Goal: Task Accomplishment & Management: Manage account settings

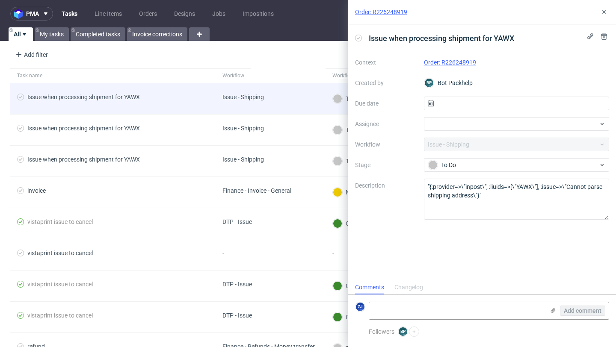
scroll to position [7, 0]
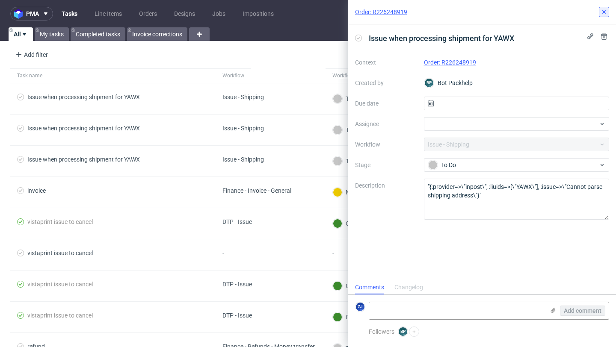
click at [604, 8] on button at bounding box center [604, 12] width 10 height 10
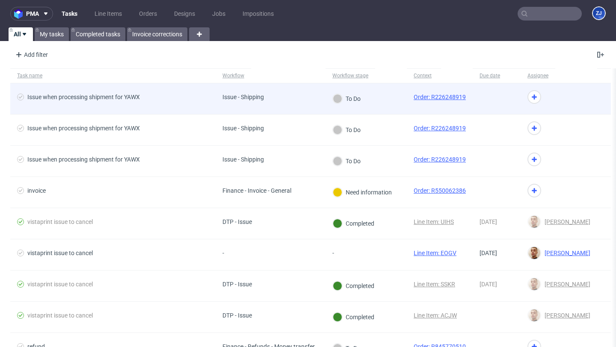
click at [438, 96] on link "Order: R226248919" at bounding box center [440, 97] width 52 height 7
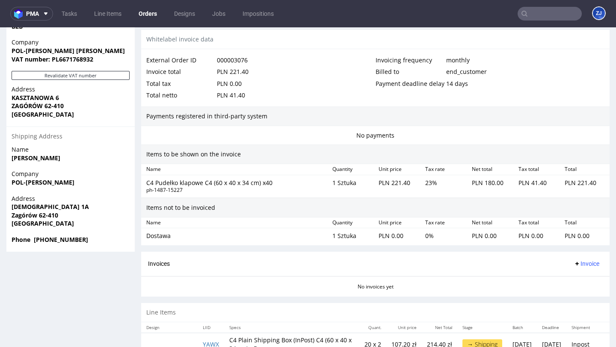
scroll to position [480, 0]
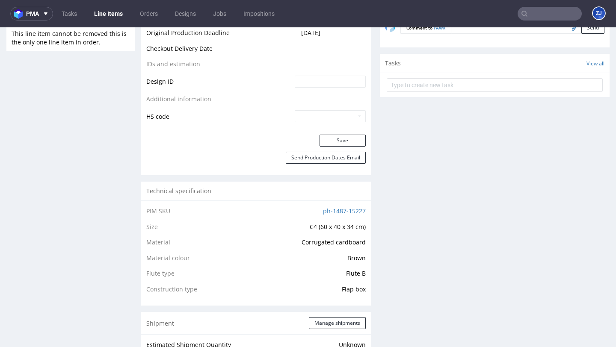
scroll to position [219, 0]
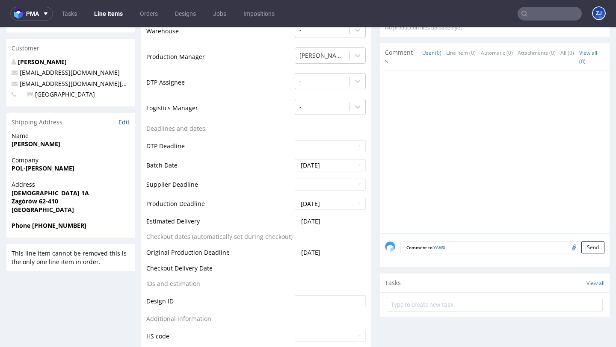
click at [124, 119] on link "Edit" at bounding box center [124, 122] width 11 height 9
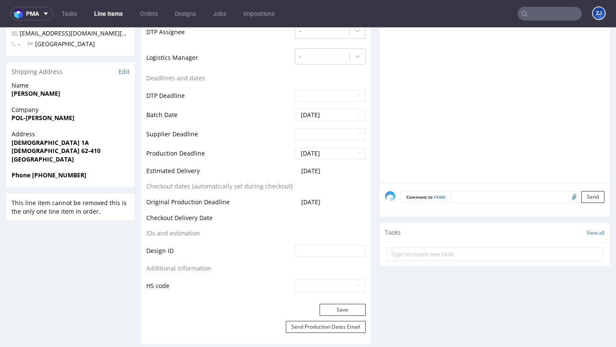
scroll to position [269, 0]
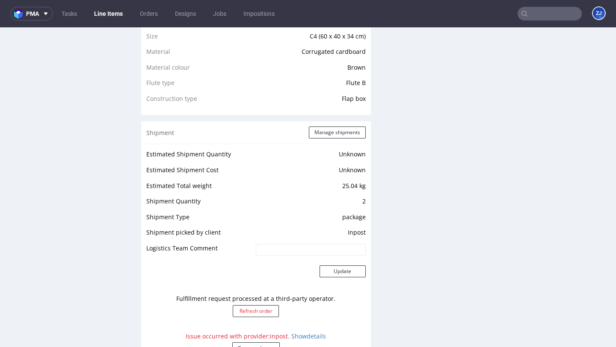
scroll to position [701, 0]
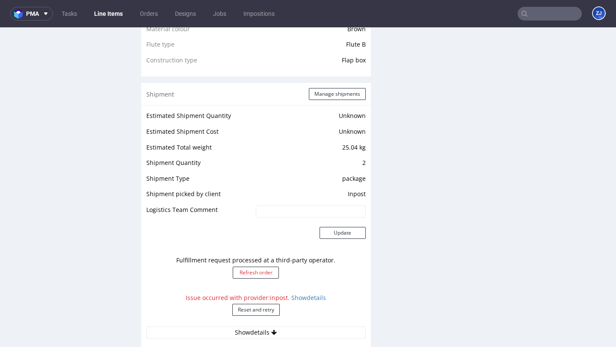
scroll to position [840, 0]
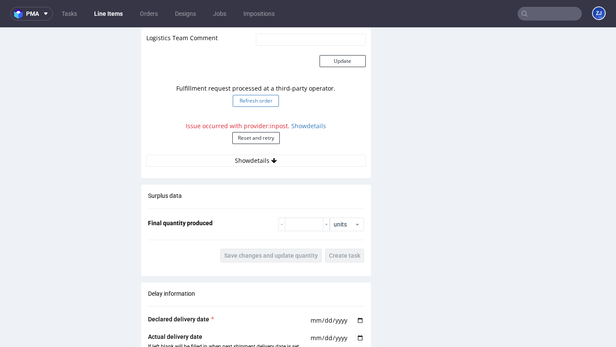
click at [254, 104] on button "Refresh order" at bounding box center [256, 101] width 46 height 12
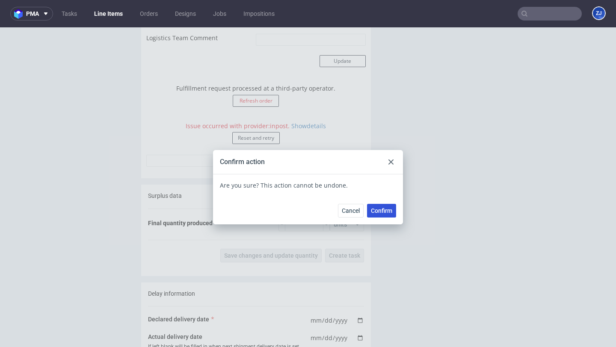
click at [383, 211] on span "Confirm" at bounding box center [381, 211] width 21 height 6
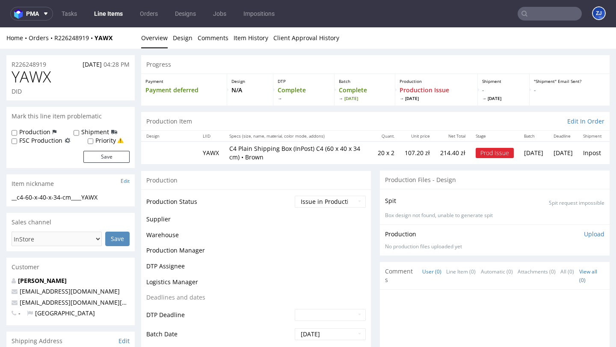
scroll to position [635, 0]
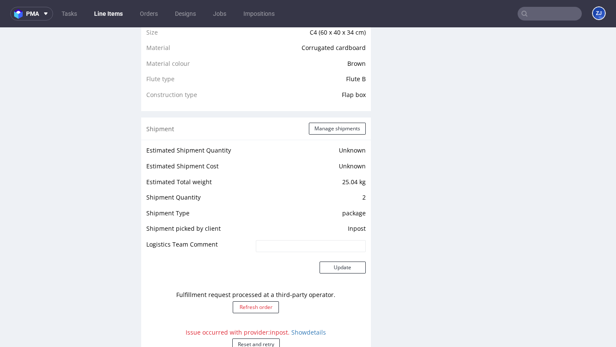
scroll to position [703, 0]
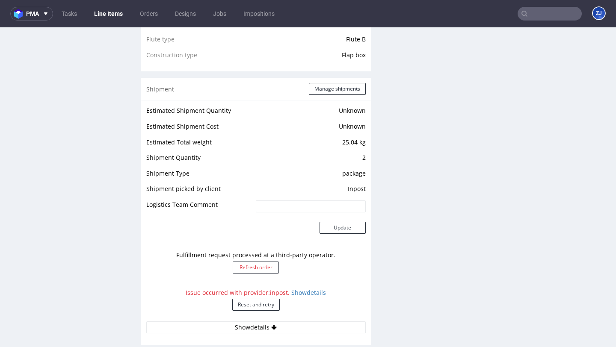
scroll to position [855, 0]
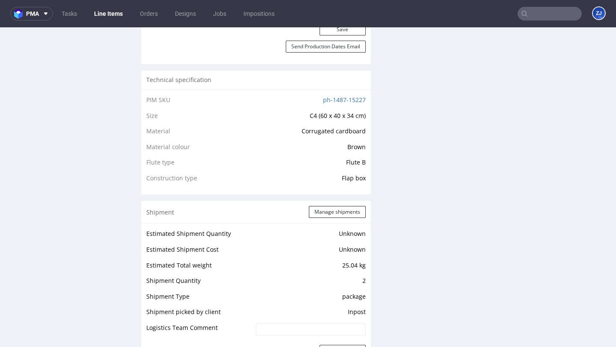
scroll to position [808, 0]
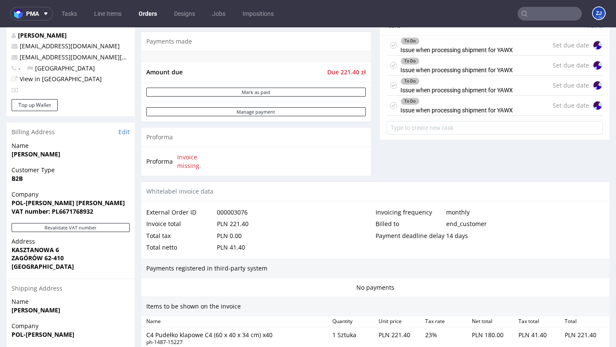
scroll to position [283, 0]
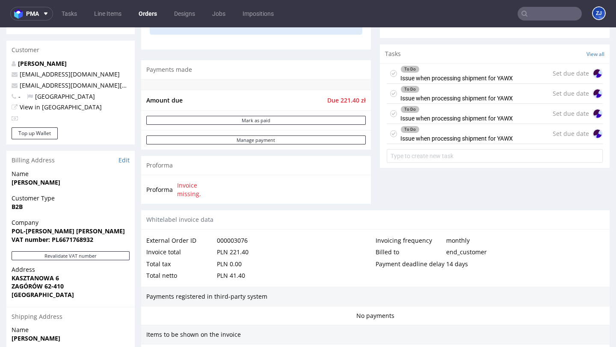
click at [470, 144] on div "To Do Issue when processing shipment for YAWX" at bounding box center [456, 134] width 113 height 20
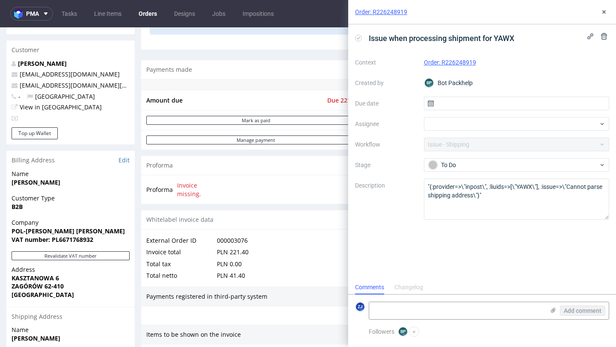
scroll to position [7, 0]
click at [605, 9] on icon at bounding box center [604, 12] width 7 height 7
click at [604, 13] on icon at bounding box center [604, 12] width 7 height 7
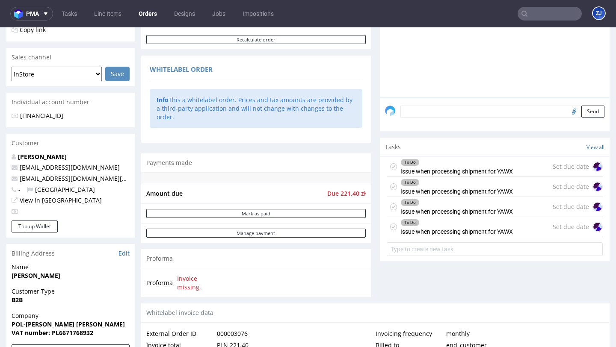
scroll to position [480, 0]
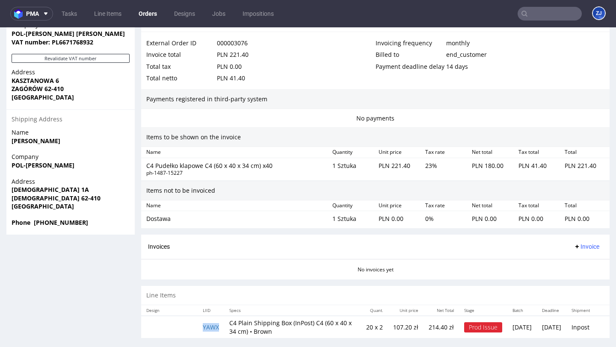
click at [206, 316] on td "YAWX" at bounding box center [211, 327] width 27 height 22
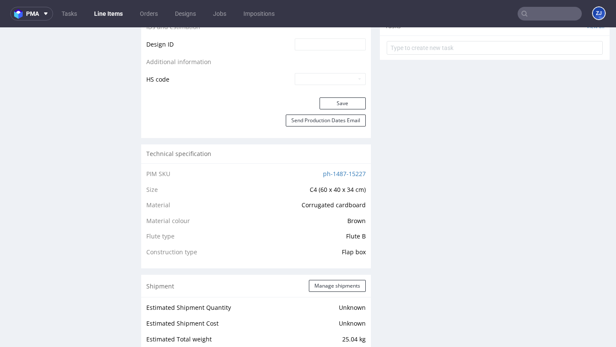
scroll to position [715, 0]
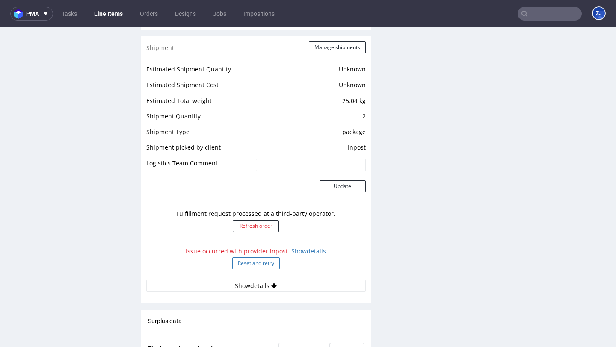
click at [246, 263] on button "Reset and retry" at bounding box center [255, 264] width 47 height 12
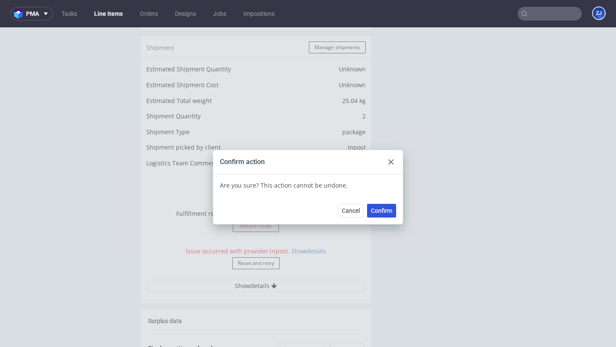
click at [381, 212] on span "Confirm" at bounding box center [381, 211] width 21 height 6
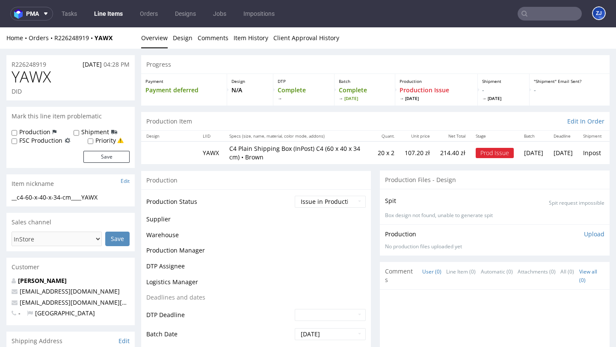
scroll to position [635, 0]
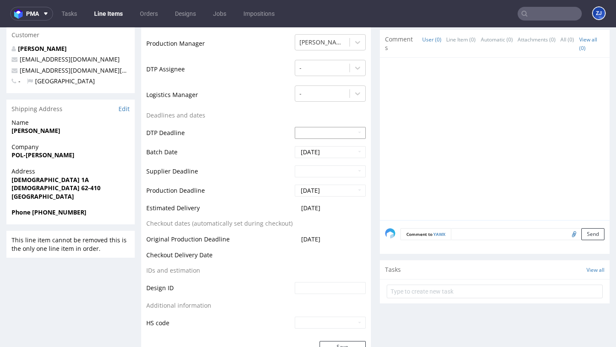
scroll to position [218, 0]
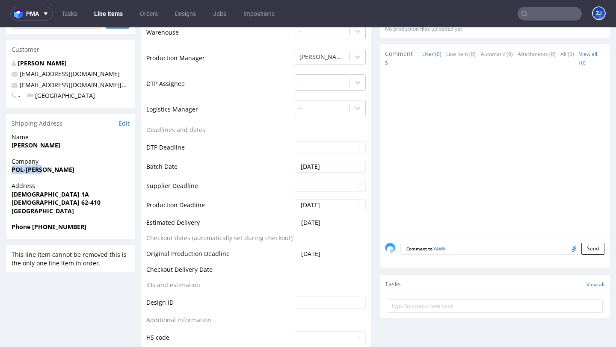
drag, startPoint x: 53, startPoint y: 169, endPoint x: 0, endPoint y: 169, distance: 52.6
copy strong "POL-KRUSZ"
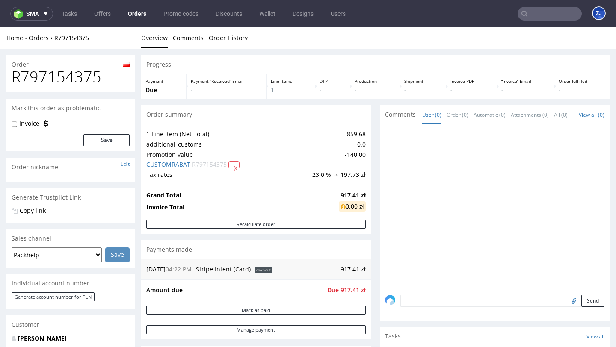
click at [65, 81] on h1 "R797154375" at bounding box center [71, 76] width 118 height 17
copy h1 "R797154375"
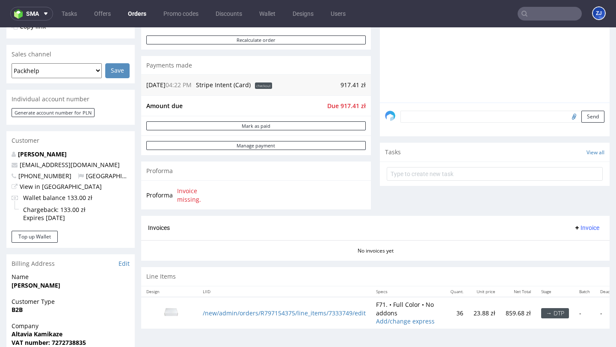
scroll to position [383, 0]
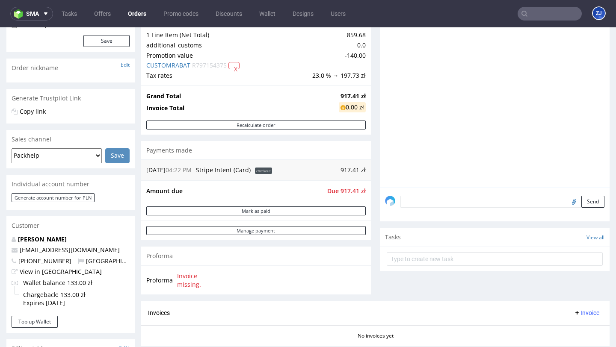
scroll to position [383, 0]
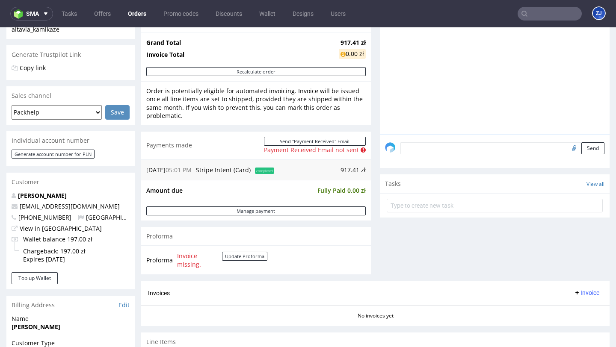
scroll to position [127, 0]
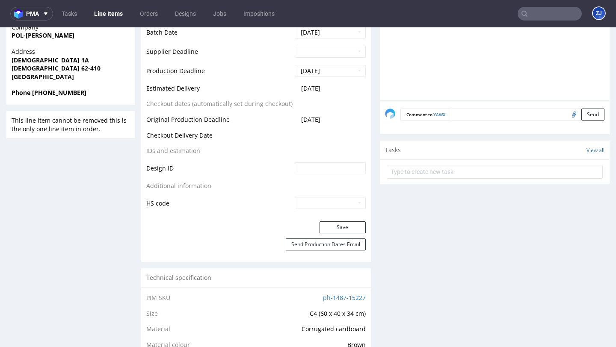
scroll to position [236, 0]
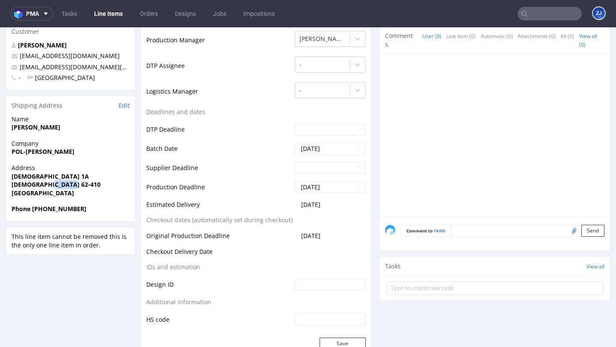
copy strong "62-410"
drag, startPoint x: 47, startPoint y: 184, endPoint x: 78, endPoint y: 184, distance: 30.4
click at [78, 184] on span "Kościołków 62-410" at bounding box center [71, 185] width 118 height 9
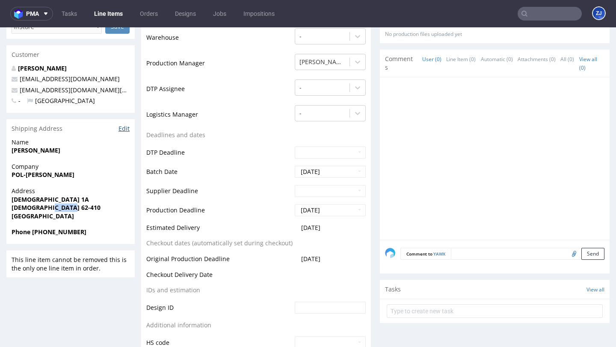
click at [125, 130] on link "Edit" at bounding box center [124, 129] width 11 height 9
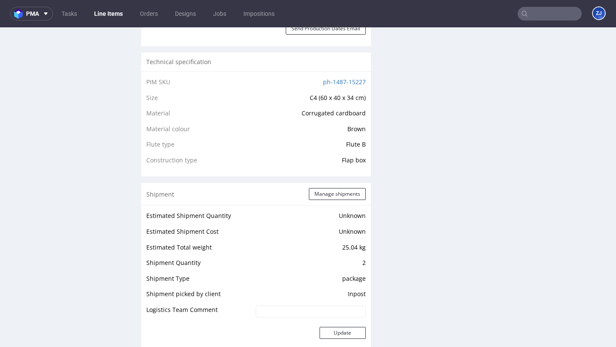
scroll to position [674, 0]
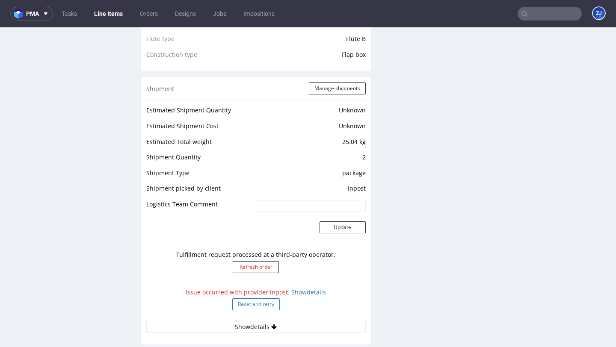
click at [258, 304] on button "Reset and retry" at bounding box center [255, 305] width 47 height 12
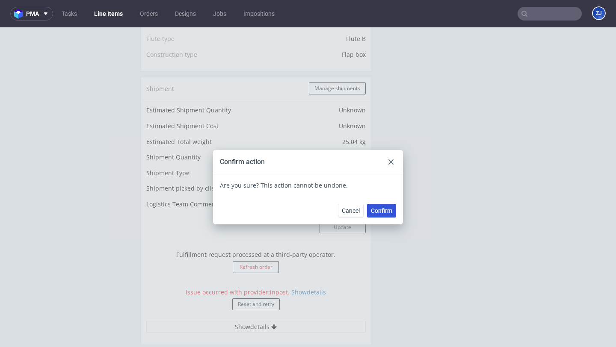
click at [381, 211] on span "Confirm" at bounding box center [381, 211] width 21 height 6
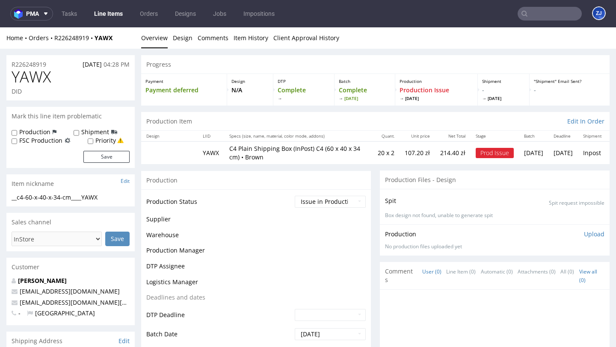
scroll to position [635, 0]
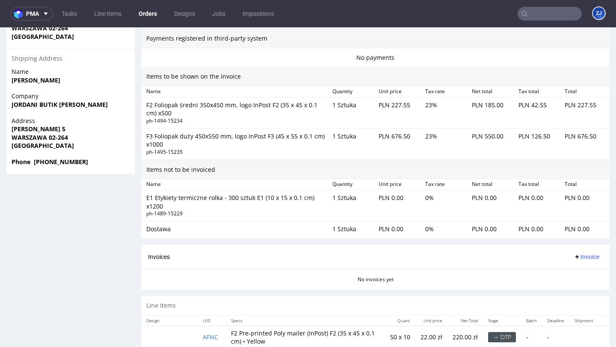
scroll to position [542, 0]
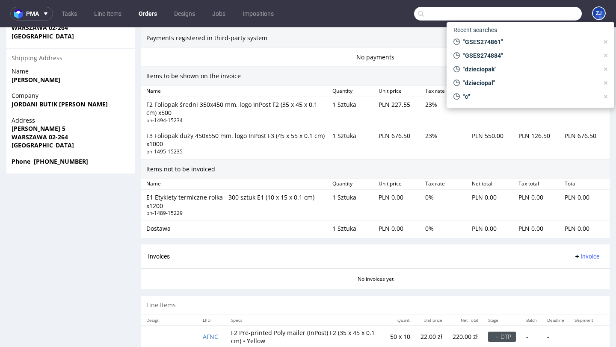
click at [540, 10] on input "text" at bounding box center [498, 14] width 168 height 14
paste input "000003074"
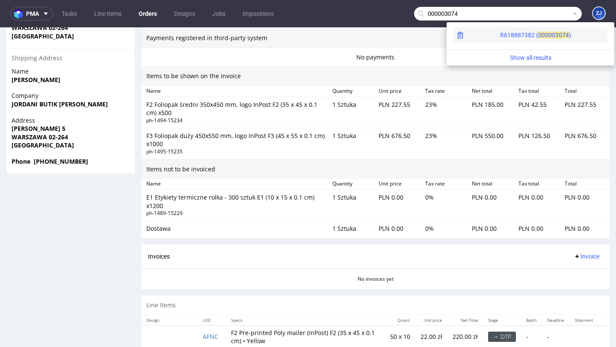
type input "000003074"
click at [555, 34] on span "3074" at bounding box center [562, 35] width 14 height 7
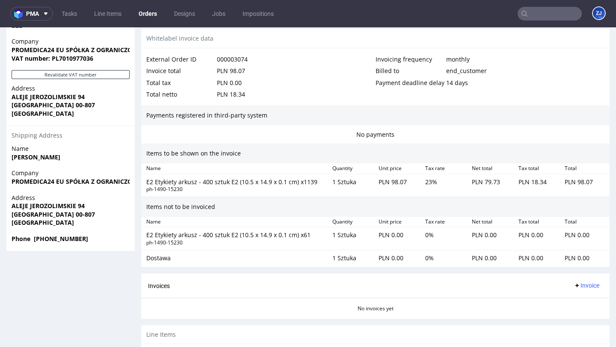
scroll to position [503, 0]
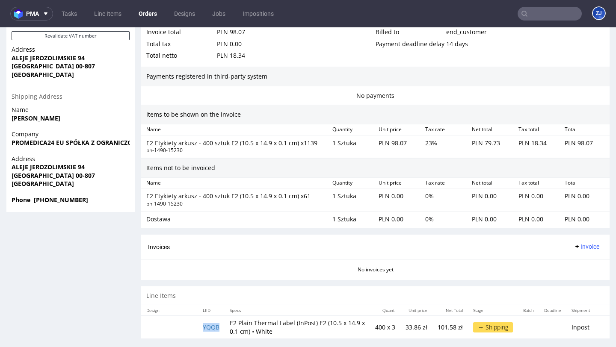
click at [213, 324] on td "YQQB" at bounding box center [211, 327] width 27 height 22
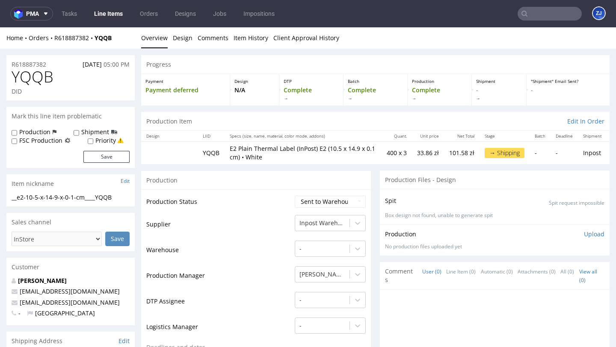
click at [33, 80] on span "YQQB" at bounding box center [33, 76] width 42 height 17
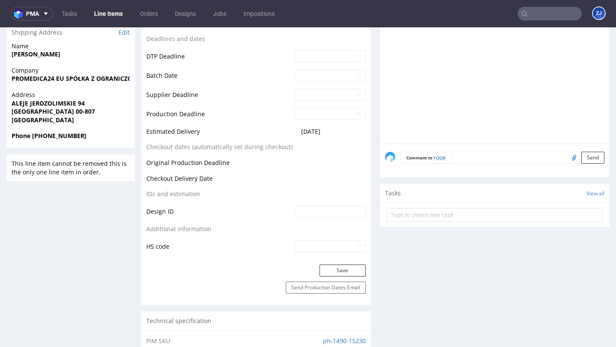
scroll to position [525, 0]
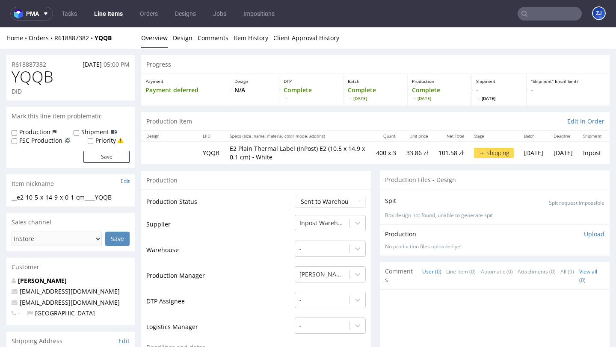
click at [111, 15] on link "Line Items" at bounding box center [108, 14] width 39 height 14
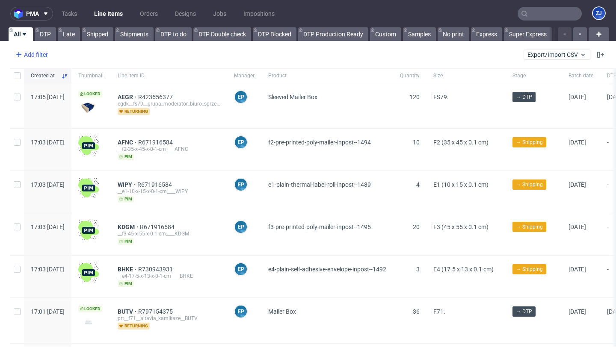
click at [41, 49] on div "Add filter" at bounding box center [31, 55] width 38 height 14
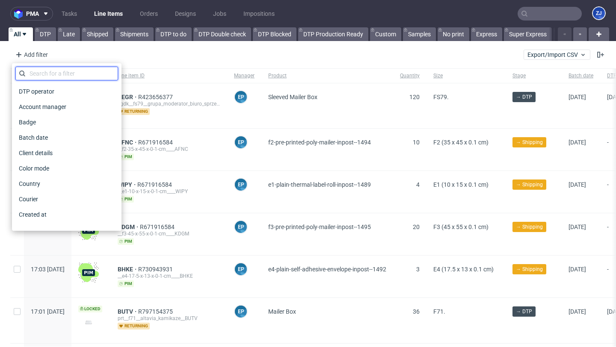
click at [51, 71] on input "text" at bounding box center [66, 74] width 103 height 14
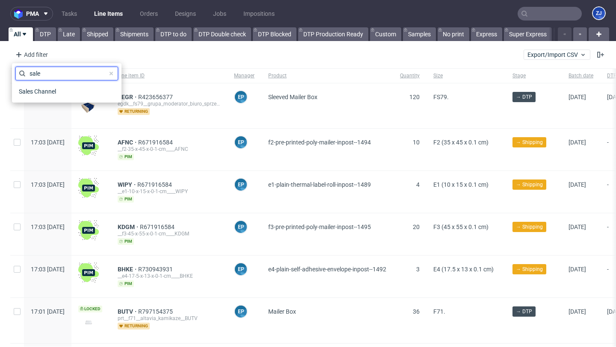
type input "sale"
click at [54, 98] on div "Sales Channel" at bounding box center [66, 91] width 103 height 15
click at [54, 91] on span "Sales Channel" at bounding box center [38, 92] width 46 height 12
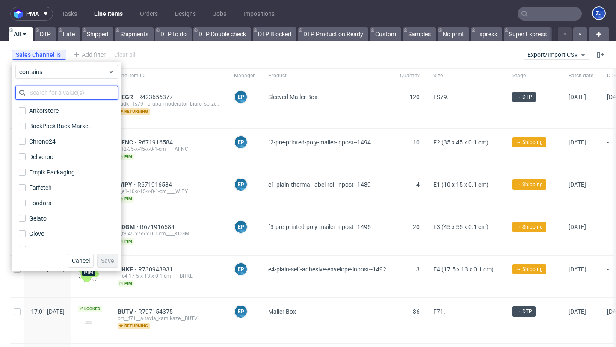
click at [59, 89] on input "text" at bounding box center [66, 93] width 103 height 14
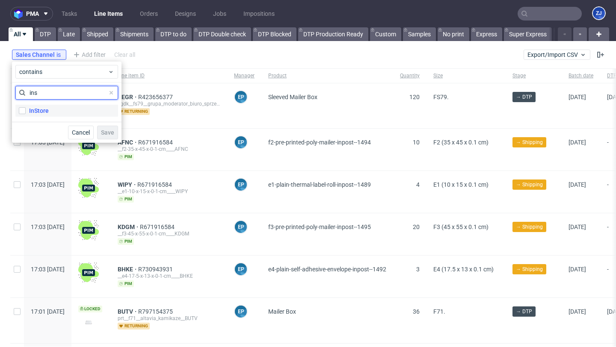
type input "ins"
click at [70, 109] on label "InStore" at bounding box center [66, 111] width 103 height 12
click at [26, 109] on input "InStore" at bounding box center [22, 110] width 7 height 7
checkbox input "true"
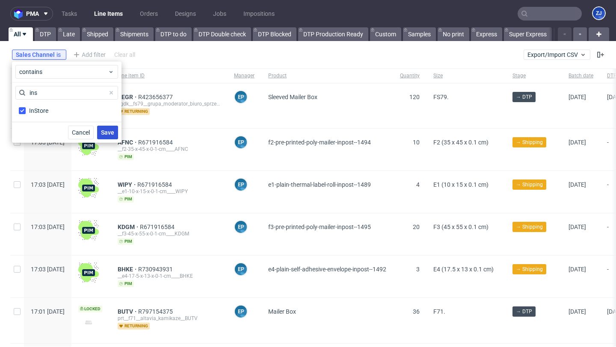
click at [105, 131] on span "Save" at bounding box center [107, 133] width 13 height 6
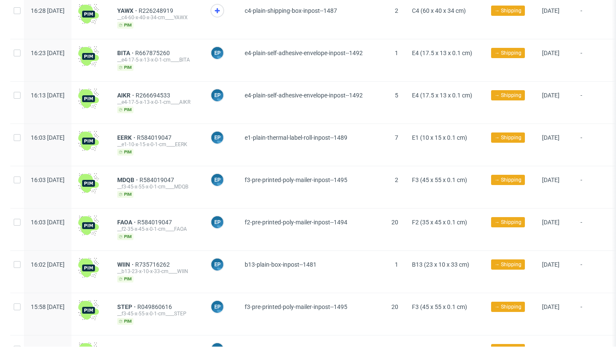
scroll to position [579, 0]
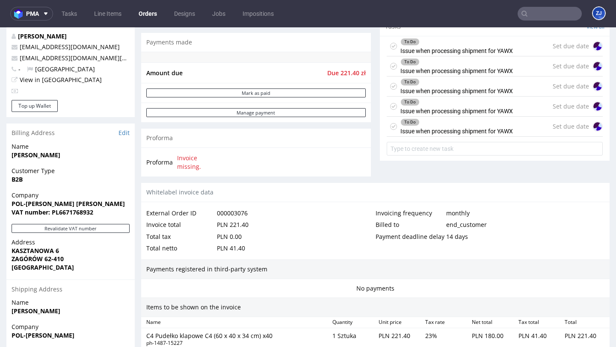
scroll to position [274, 0]
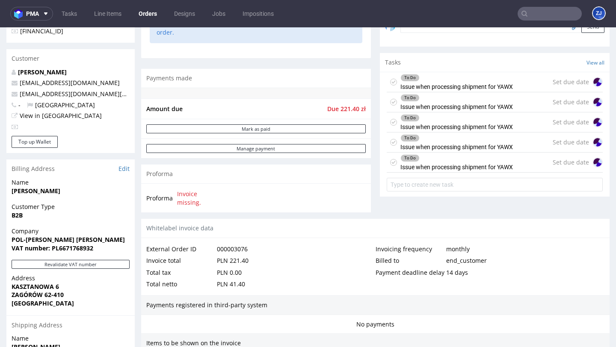
click at [573, 87] on div "Set due date" at bounding box center [578, 82] width 50 height 10
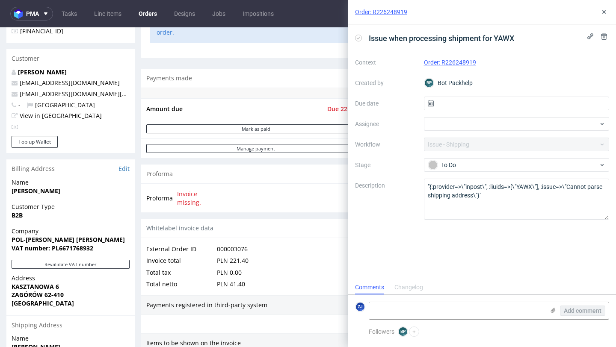
scroll to position [7, 0]
click at [604, 37] on icon at bounding box center [604, 36] width 7 height 7
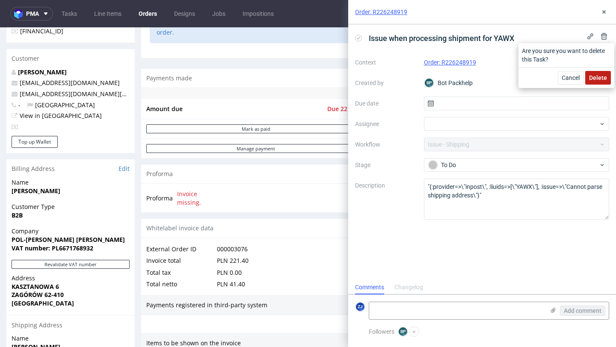
click at [596, 76] on span "Delete" at bounding box center [598, 78] width 18 height 6
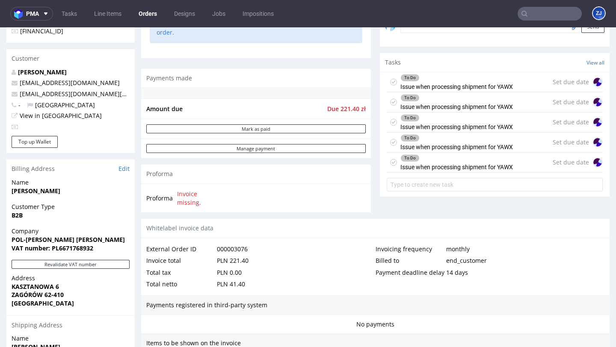
click at [521, 92] on div "To Do Issue when processing shipment for YAWX Set due date" at bounding box center [495, 82] width 216 height 20
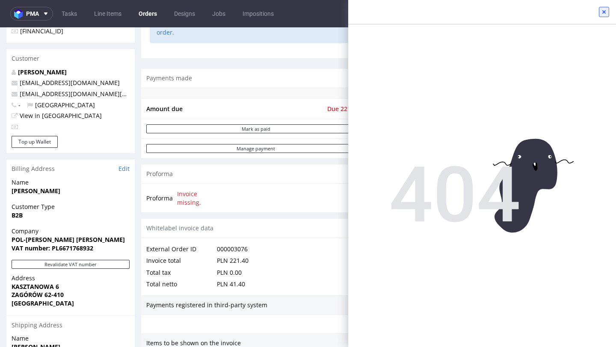
click at [608, 12] on button at bounding box center [604, 12] width 10 height 10
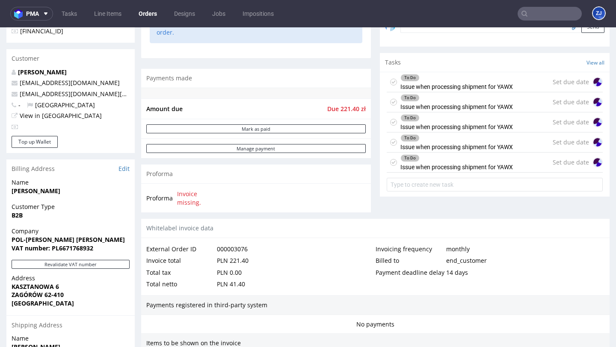
click at [523, 113] on div "To Do Issue when processing shipment for YAWX Set due date" at bounding box center [495, 102] width 216 height 20
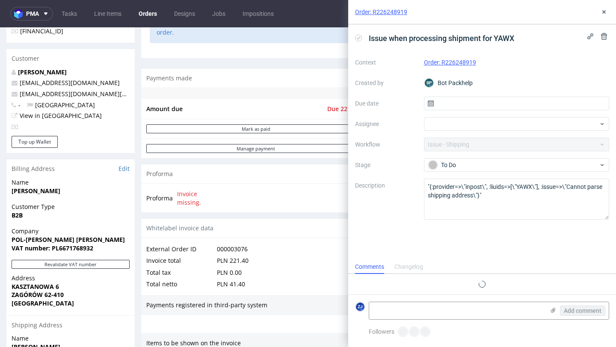
scroll to position [7, 0]
click at [605, 39] on icon at bounding box center [604, 36] width 7 height 7
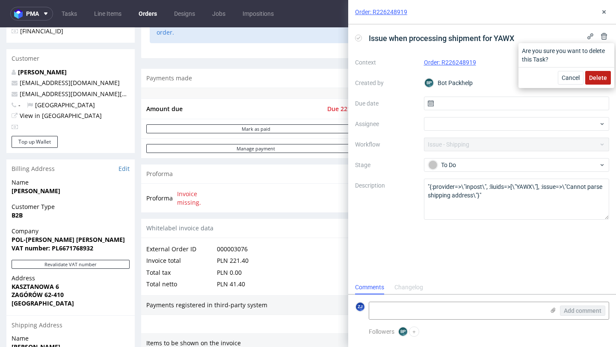
click at [602, 80] on span "Delete" at bounding box center [598, 78] width 18 height 6
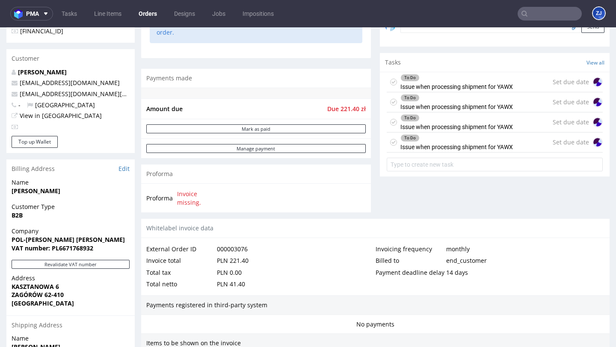
click at [516, 127] on div "To Do Issue when processing shipment for YAWX Set due date" at bounding box center [495, 123] width 216 height 20
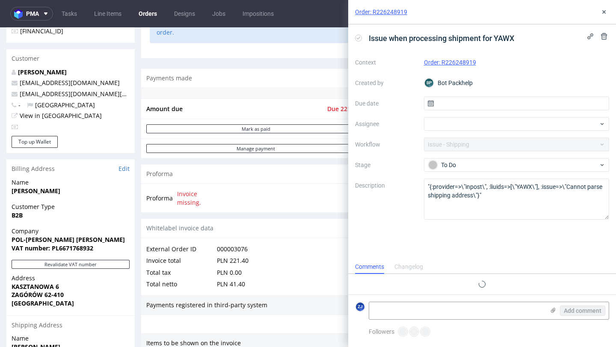
scroll to position [7, 0]
click at [606, 33] on icon at bounding box center [604, 36] width 7 height 7
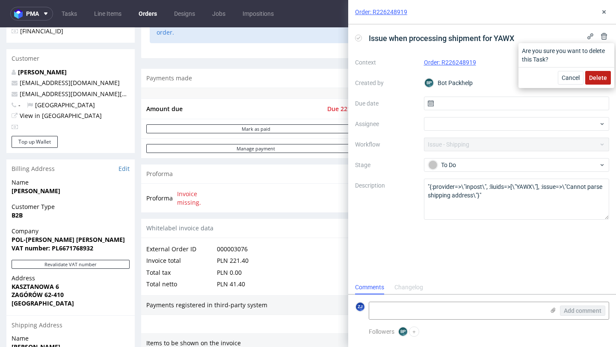
click at [593, 82] on button "Delete" at bounding box center [598, 78] width 26 height 14
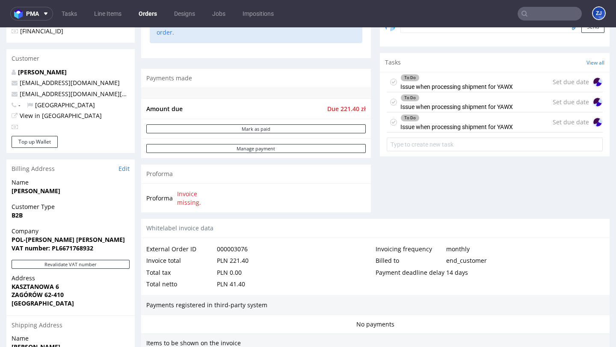
click at [517, 105] on div "To Do Issue when processing shipment for YAWX Set due date" at bounding box center [495, 102] width 216 height 20
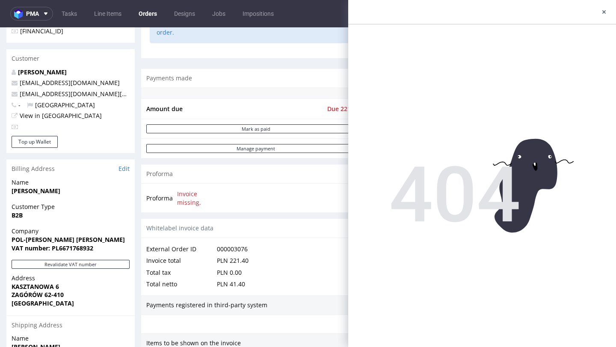
click at [604, 18] on div at bounding box center [482, 12] width 268 height 24
click at [605, 9] on icon at bounding box center [604, 12] width 7 height 7
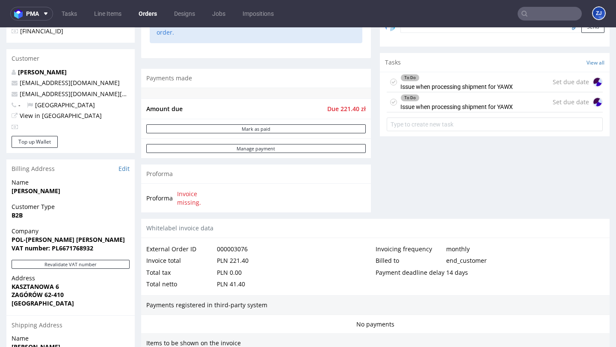
click at [492, 91] on div "To Do Issue when processing shipment for YAWX" at bounding box center [456, 82] width 113 height 20
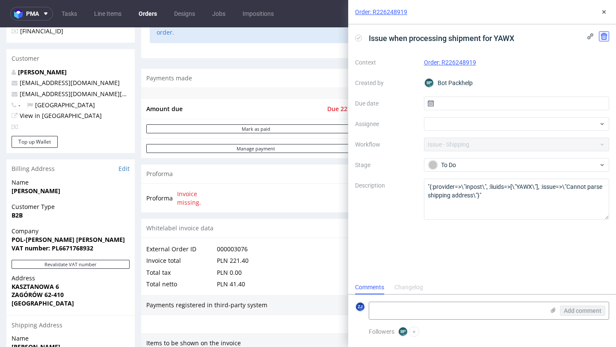
scroll to position [7, 0]
click at [602, 36] on icon at bounding box center [604, 36] width 7 height 7
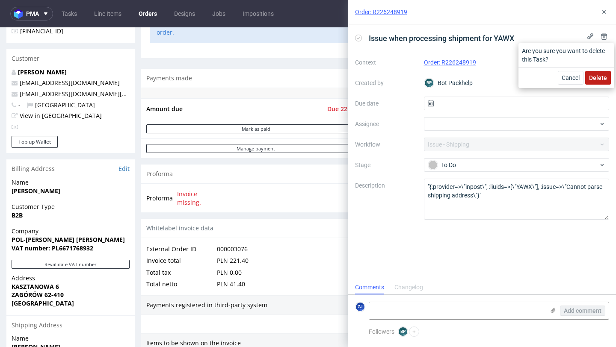
click at [599, 77] on span "Delete" at bounding box center [598, 78] width 18 height 6
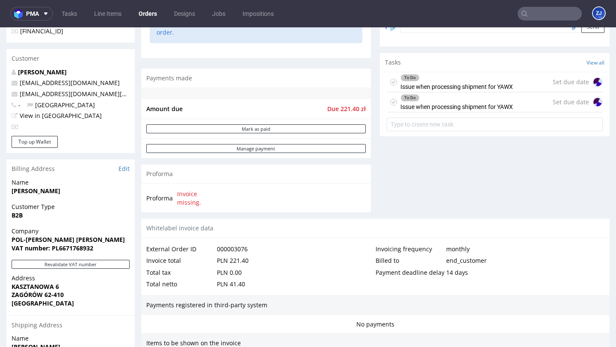
click at [390, 106] on icon at bounding box center [393, 102] width 7 height 7
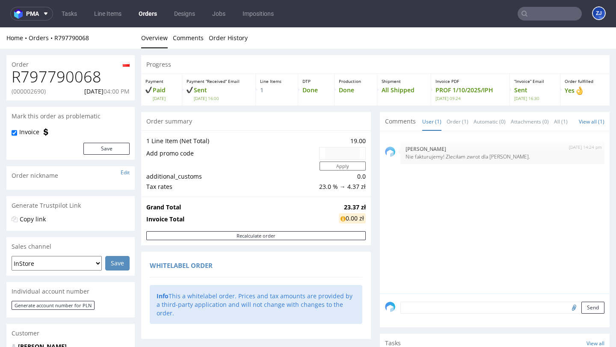
click at [32, 92] on p "(000002690)" at bounding box center [29, 91] width 34 height 9
copy p "000002690"
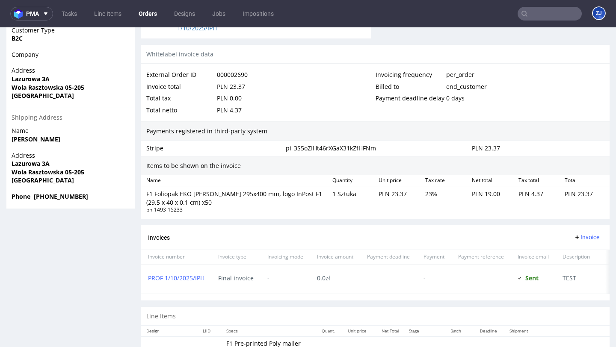
scroll to position [481, 0]
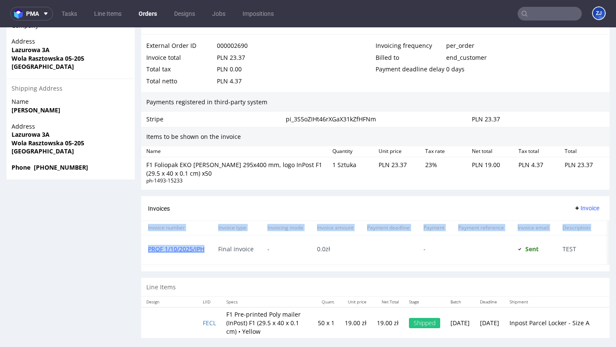
copy div "Invoice number Invoice type Invoicing mode Invoice amount Payment deadline Paym…"
drag, startPoint x: 208, startPoint y: 242, endPoint x: 141, endPoint y: 241, distance: 67.6
click at [141, 241] on div "PROF 1/10/2025/IPH" at bounding box center [176, 250] width 70 height 29
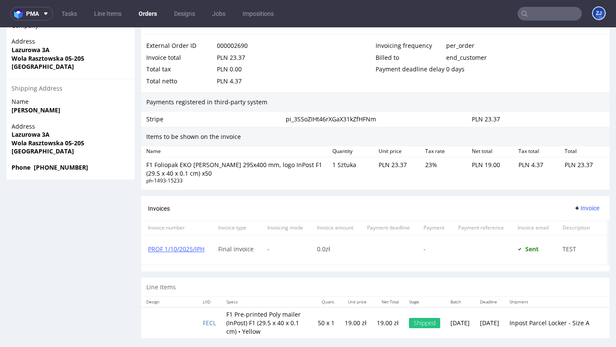
click at [141, 241] on div "PROF 1/10/2025/IPH" at bounding box center [176, 250] width 70 height 29
copy link "PROF 1/10/2025/IPH"
drag, startPoint x: 207, startPoint y: 238, endPoint x: 149, endPoint y: 239, distance: 57.8
click at [149, 239] on div "PROF 1/10/2025/IPH" at bounding box center [176, 250] width 70 height 29
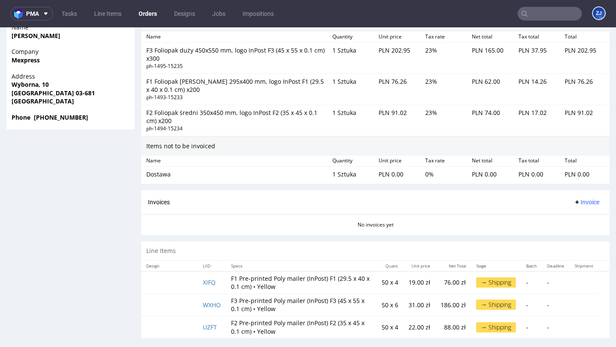
scroll to position [2, 0]
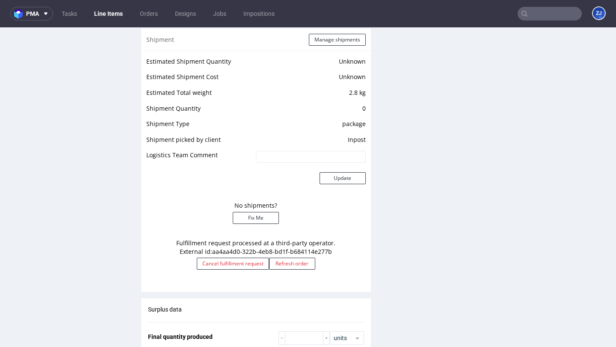
scroll to position [743, 0]
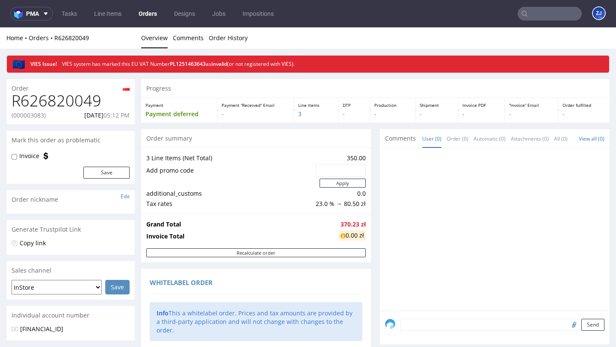
click at [148, 11] on link "Orders" at bounding box center [147, 14] width 29 height 14
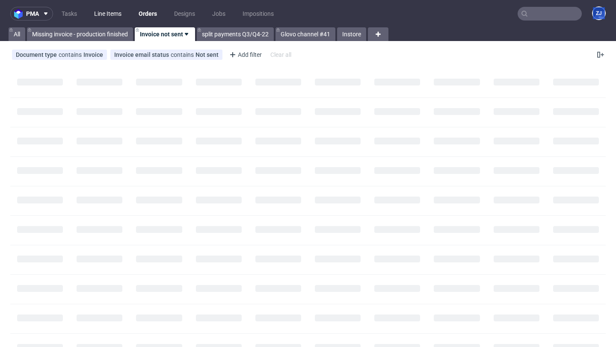
click at [111, 13] on link "Line Items" at bounding box center [108, 14] width 38 height 14
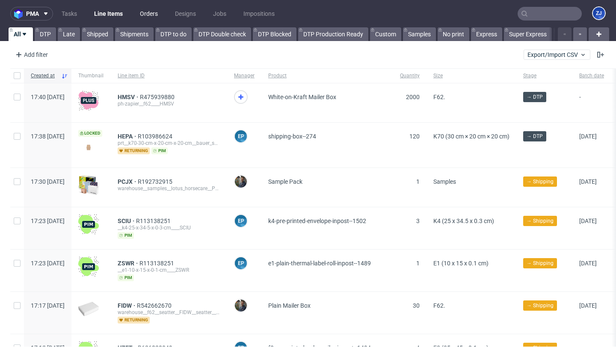
click at [148, 15] on link "Orders" at bounding box center [149, 14] width 28 height 14
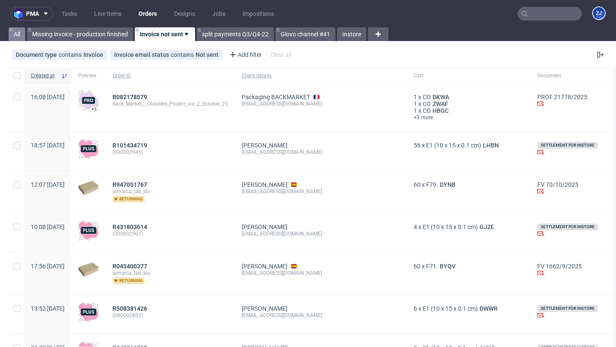
click at [16, 36] on link "All" at bounding box center [17, 34] width 17 height 14
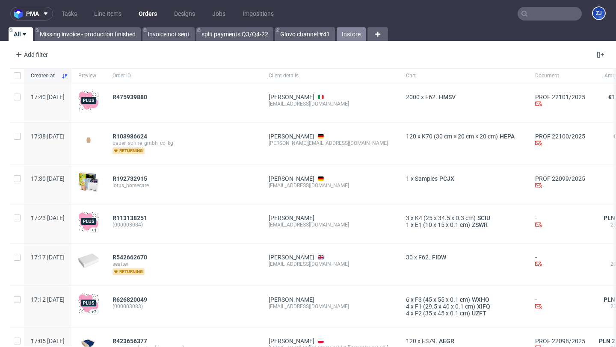
click at [350, 38] on link "Instore" at bounding box center [351, 34] width 29 height 14
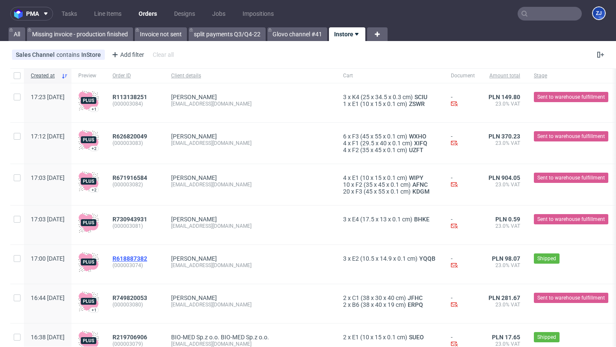
click at [147, 260] on span "R618887382" at bounding box center [130, 258] width 35 height 7
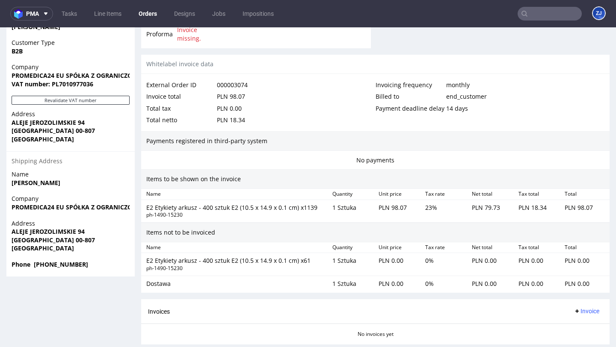
scroll to position [503, 0]
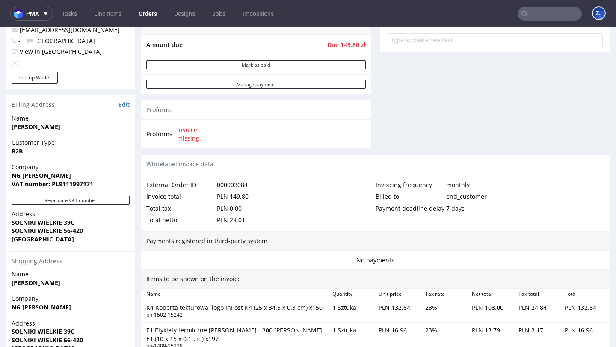
scroll to position [270, 0]
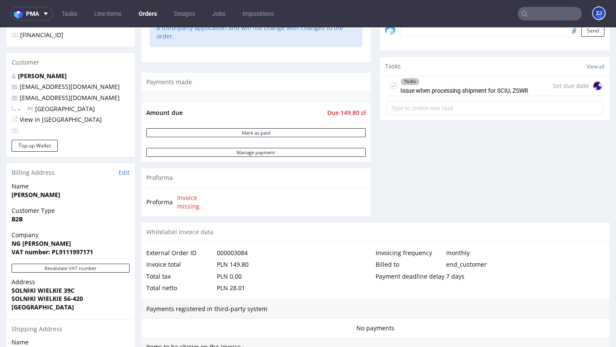
click at [427, 96] on div "To Do Issue when processing shipment for SCIU, ZSWR" at bounding box center [464, 86] width 128 height 20
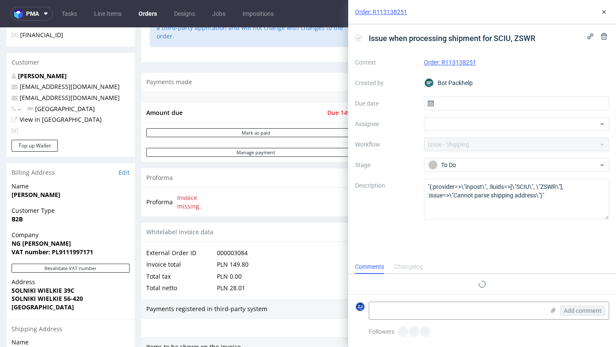
scroll to position [7, 0]
click at [606, 13] on icon at bounding box center [604, 12] width 7 height 7
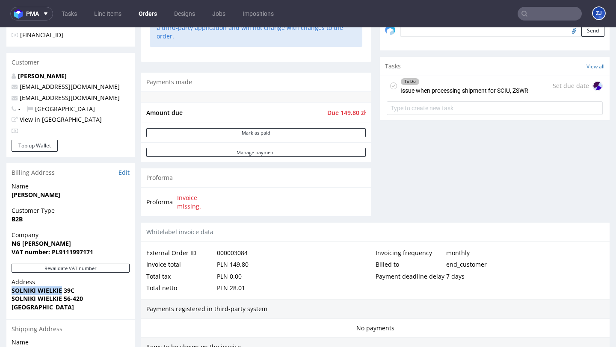
drag, startPoint x: 11, startPoint y: 289, endPoint x: 63, endPoint y: 292, distance: 51.9
click at [63, 293] on strong "SOLNIKI WIELKIE 39C" at bounding box center [43, 291] width 63 height 8
copy strong "[GEOGRAPHIC_DATA]"
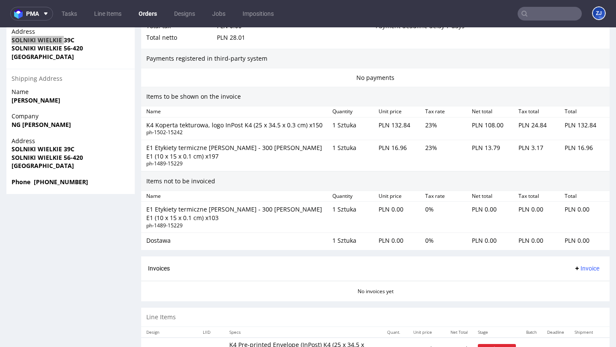
scroll to position [565, 0]
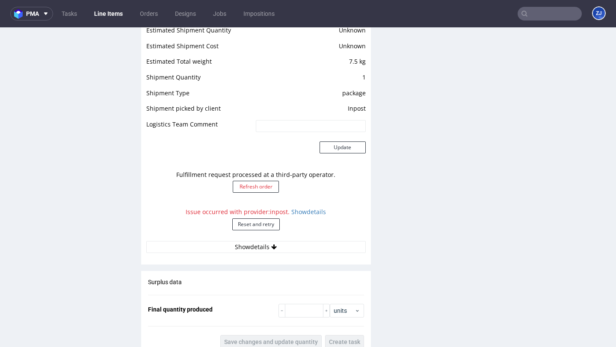
scroll to position [883, 0]
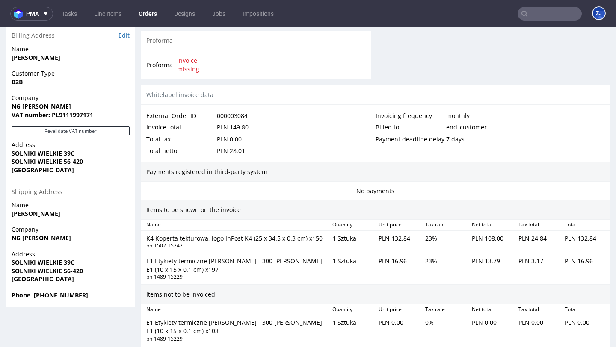
scroll to position [409, 0]
click at [123, 35] on link "Edit" at bounding box center [124, 34] width 11 height 9
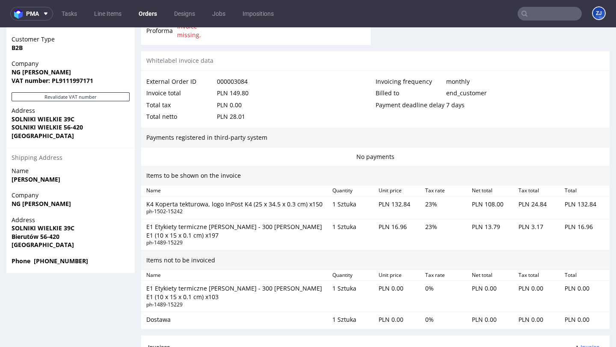
scroll to position [574, 0]
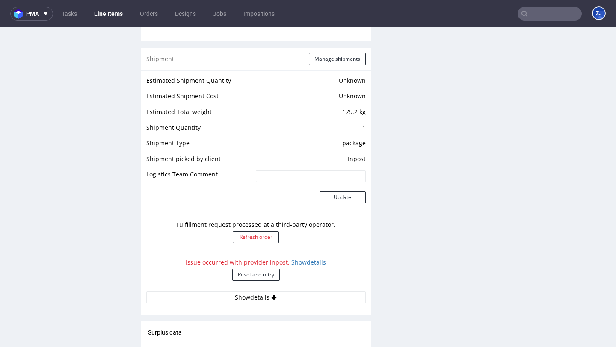
scroll to position [709, 0]
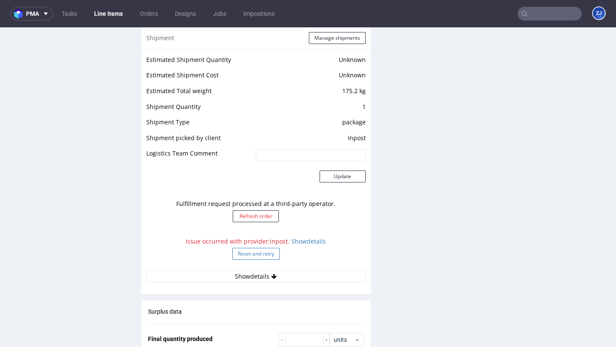
click at [261, 258] on button "Reset and retry" at bounding box center [255, 254] width 47 height 12
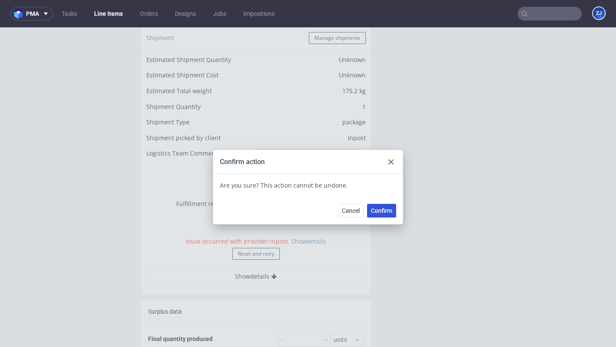
click at [373, 209] on span "Confirm" at bounding box center [381, 211] width 21 height 6
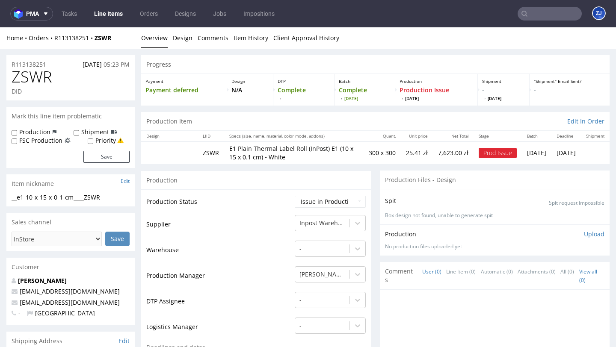
click at [155, 38] on link "Overview" at bounding box center [154, 37] width 27 height 21
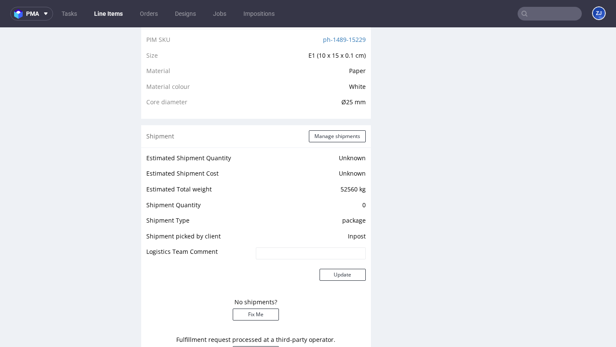
scroll to position [709, 0]
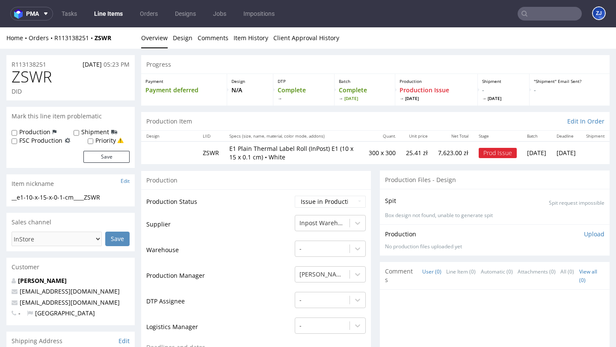
click at [77, 33] on div "Home Orders R113138251 ZSWR Overview Design Comments Item History Client Approv…" at bounding box center [308, 37] width 616 height 21
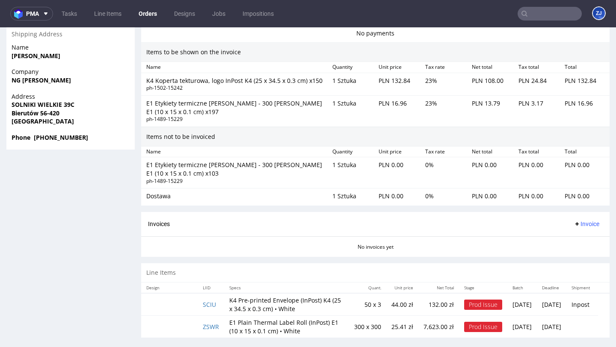
scroll to position [582, 0]
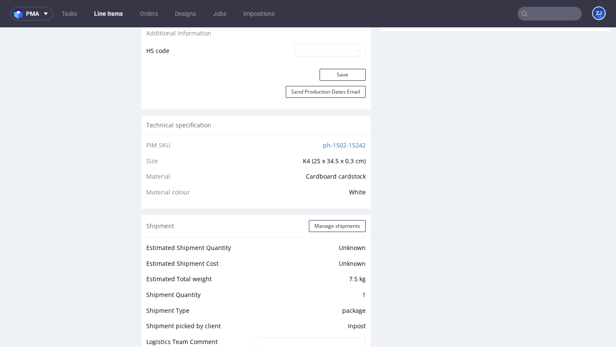
scroll to position [792, 0]
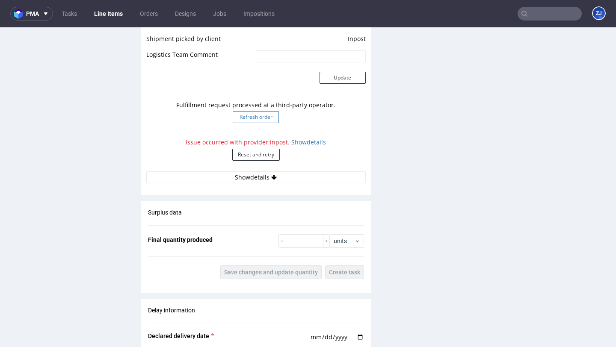
click at [263, 113] on button "Refresh order" at bounding box center [256, 117] width 46 height 12
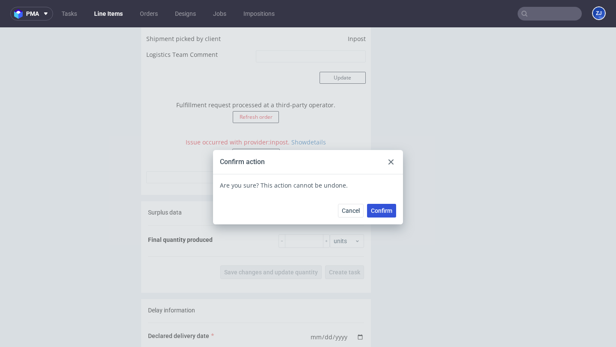
click at [379, 207] on button "Confirm" at bounding box center [381, 211] width 29 height 14
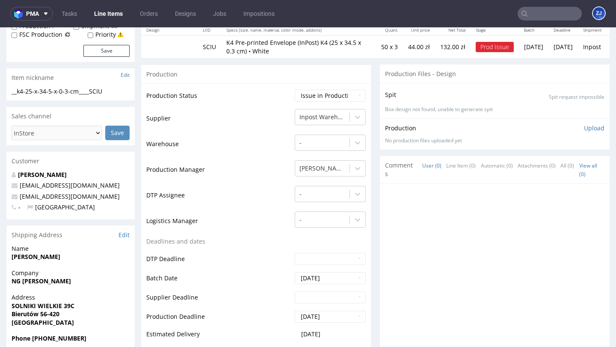
scroll to position [0, 0]
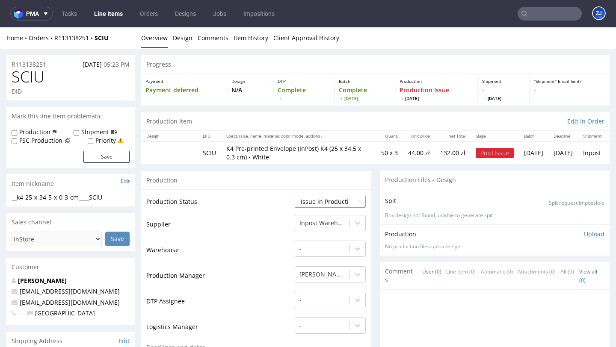
click at [310, 201] on select "Waiting for Artwork Waiting for Diecut Waiting for Mockup Waiting for DTP Waiti…" at bounding box center [330, 202] width 71 height 12
select select "sent_to_warehouse_fulfillment"
click at [295, 196] on select "Waiting for Artwork Waiting for Diecut Waiting for Mockup Waiting for DTP Waiti…" at bounding box center [330, 202] width 71 height 12
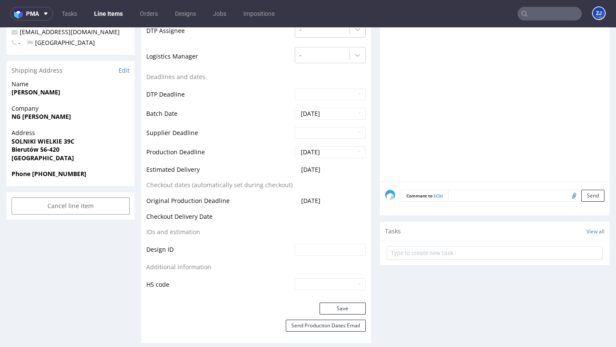
scroll to position [369, 0]
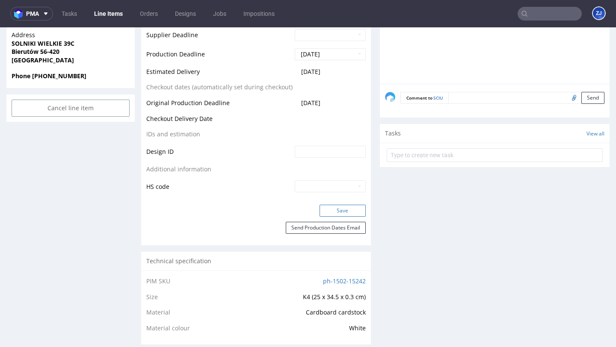
click at [350, 210] on button "Save" at bounding box center [343, 211] width 46 height 12
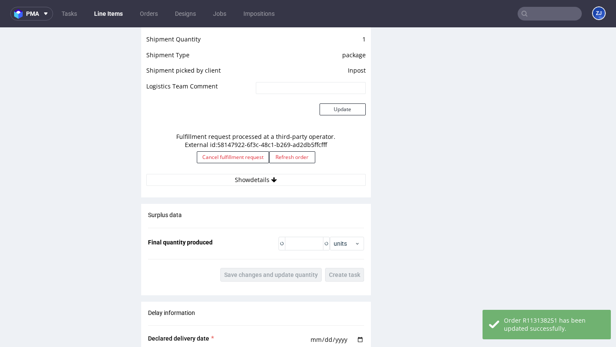
scroll to position [1135, 0]
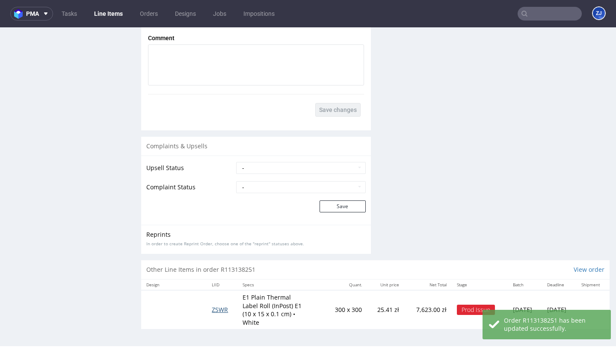
click at [220, 308] on span "ZSWR" at bounding box center [220, 310] width 16 height 8
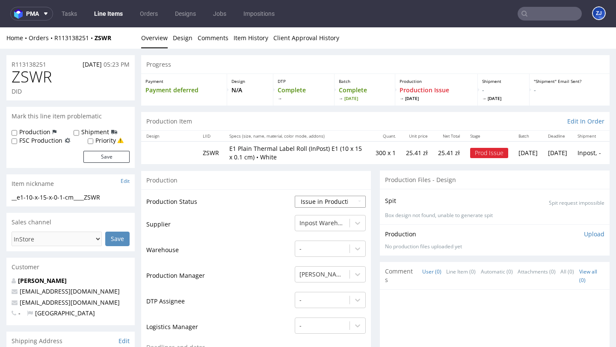
click at [341, 202] on select "Waiting for Artwork Waiting for Diecut Waiting for Mockup Waiting for DTP Waiti…" at bounding box center [330, 202] width 71 height 12
select select "sent_to_warehouse_fulfillment"
click at [295, 196] on select "Waiting for Artwork Waiting for Diecut Waiting for Mockup Waiting for DTP Waiti…" at bounding box center [330, 202] width 71 height 12
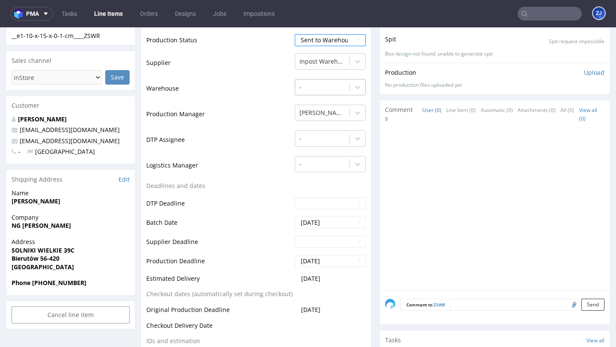
scroll to position [338, 0]
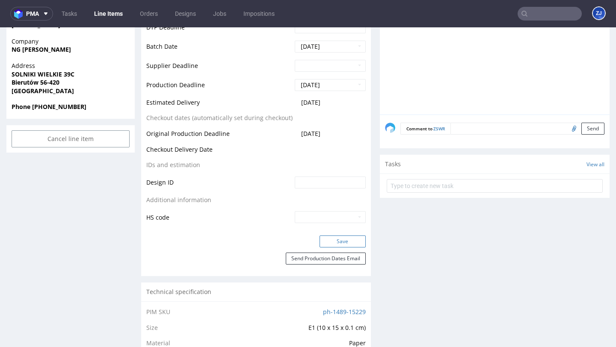
click at [325, 242] on button "Save" at bounding box center [343, 242] width 46 height 12
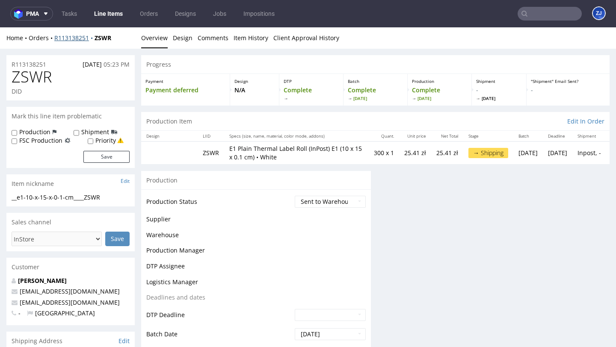
scroll to position [0, 0]
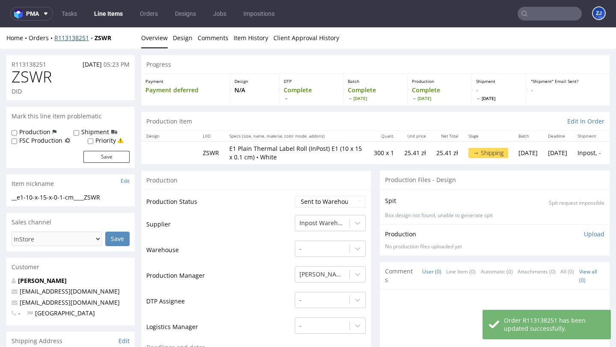
click at [76, 38] on link "R113138251" at bounding box center [74, 38] width 40 height 8
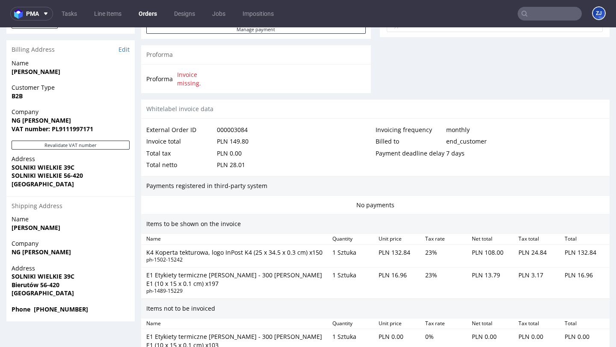
scroll to position [193, 0]
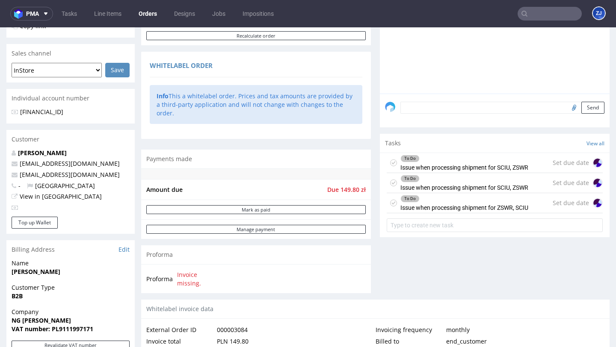
click at [394, 169] on div "To Do Issue when processing shipment for SCIU, ZSWR" at bounding box center [458, 163] width 142 height 20
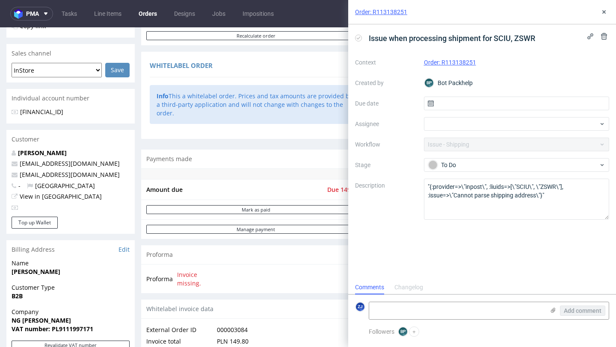
scroll to position [7, 0]
click at [360, 40] on icon at bounding box center [358, 38] width 7 height 7
click at [604, 12] on use at bounding box center [603, 11] width 3 height 3
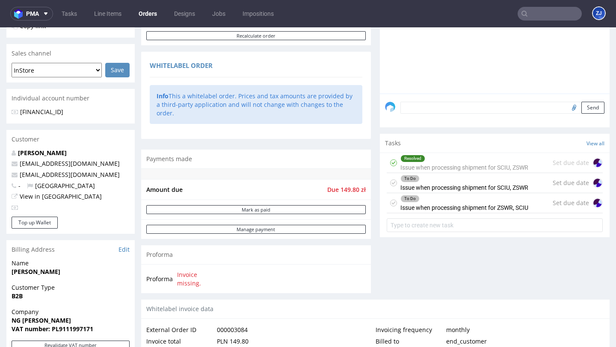
click at [510, 193] on div "To Do Issue when processing shipment for SCIU, ZSWR" at bounding box center [464, 183] width 128 height 20
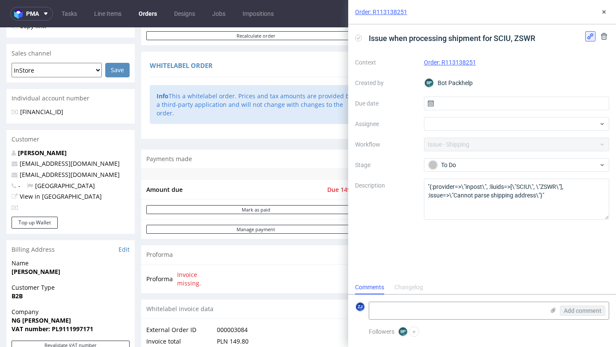
scroll to position [7, 0]
click at [603, 39] on use at bounding box center [604, 36] width 6 height 7
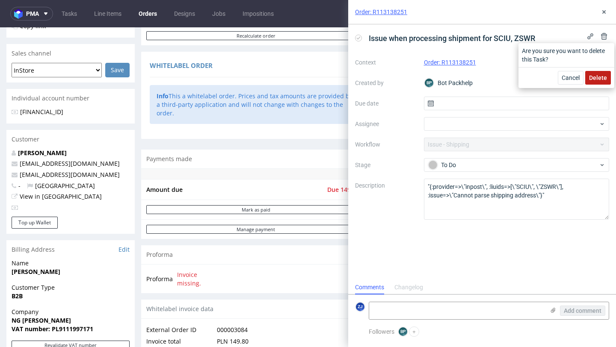
click at [596, 77] on span "Delete" at bounding box center [598, 78] width 18 height 6
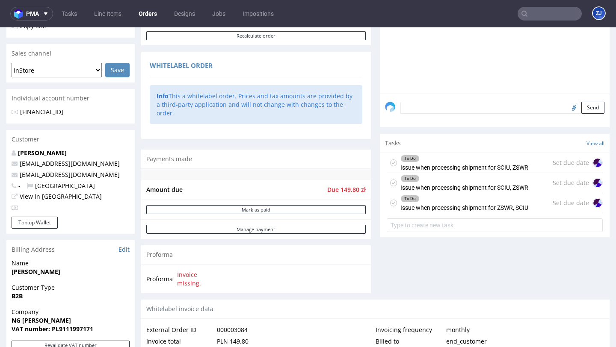
click at [497, 211] on div "To Do Issue when processing shipment for ZSWR, SCIU" at bounding box center [464, 203] width 128 height 20
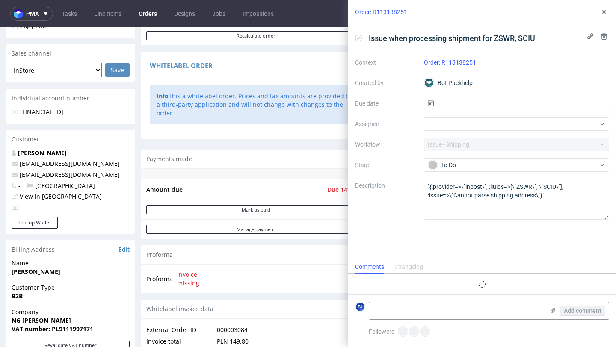
scroll to position [7, 0]
click at [603, 37] on use at bounding box center [604, 36] width 6 height 7
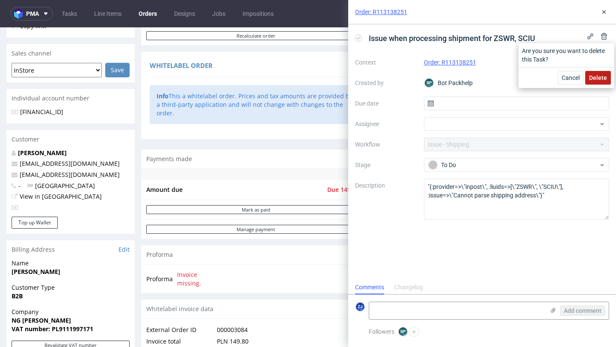
click at [596, 77] on span "Delete" at bounding box center [598, 78] width 18 height 6
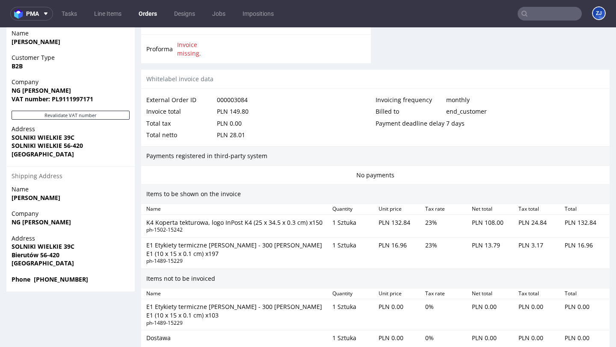
scroll to position [582, 0]
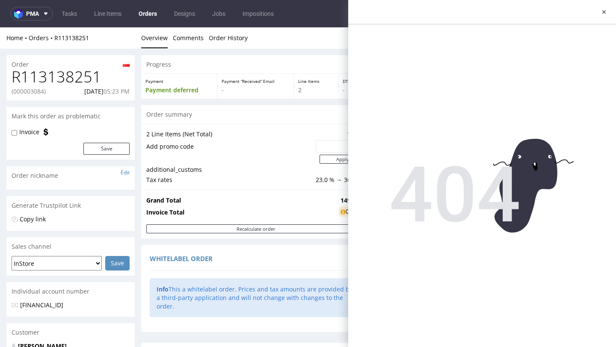
click at [194, 96] on div "Payment Payment deferred" at bounding box center [179, 86] width 76 height 25
